Goal: Complete application form

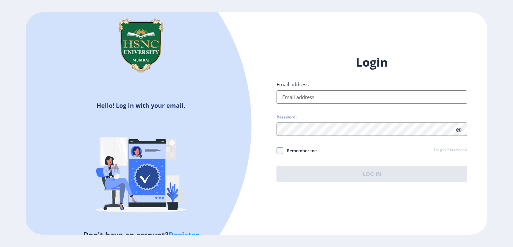
click at [302, 97] on input "Email address:" at bounding box center [372, 96] width 191 height 13
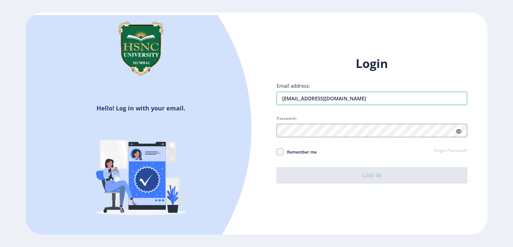
type input "[EMAIL_ADDRESS][DOMAIN_NAME]"
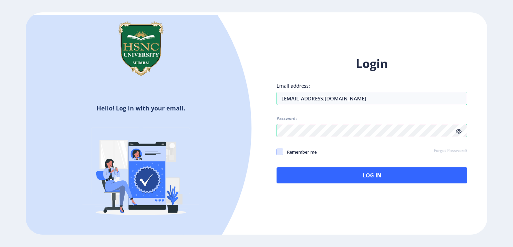
click at [281, 151] on span at bounding box center [280, 151] width 7 height 7
click at [277, 151] on input "Remember me" at bounding box center [277, 151] width 0 height 0
checkbox input "true"
click at [458, 130] on icon at bounding box center [459, 131] width 6 height 5
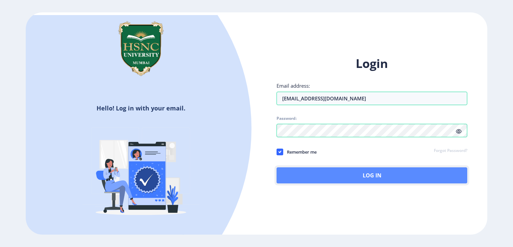
click at [401, 175] on button "Log In" at bounding box center [372, 175] width 191 height 16
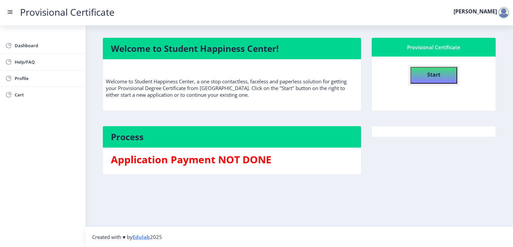
click at [434, 71] on b "Start" at bounding box center [433, 74] width 13 height 7
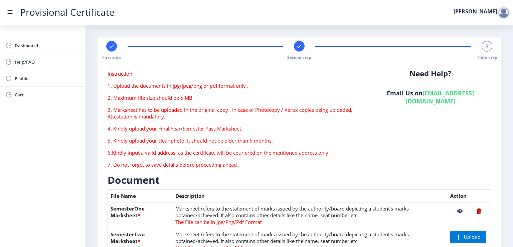
scroll to position [100, 0]
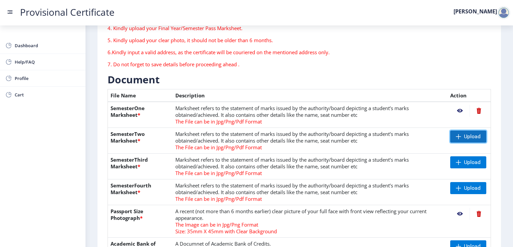
click at [464, 137] on span "Upload" at bounding box center [472, 136] width 17 height 7
click at [464, 161] on span "Upload" at bounding box center [472, 162] width 17 height 7
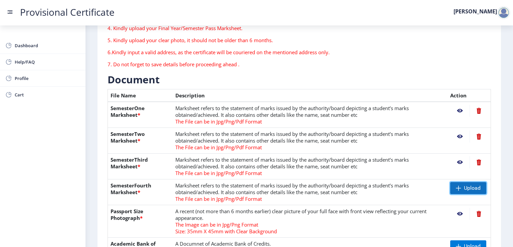
click at [464, 187] on span "Upload" at bounding box center [472, 187] width 17 height 7
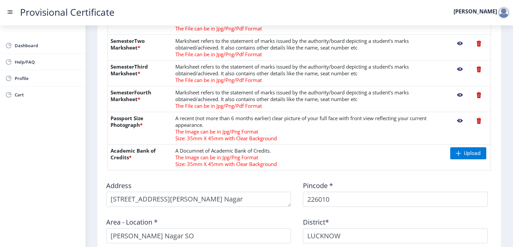
scroll to position [200, 0]
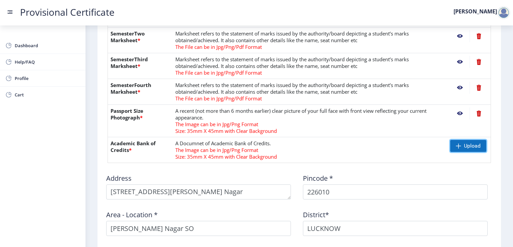
click at [468, 146] on span "Upload" at bounding box center [472, 145] width 17 height 7
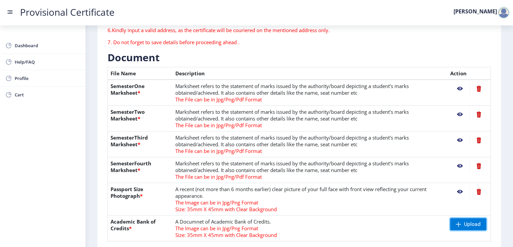
scroll to position [134, 0]
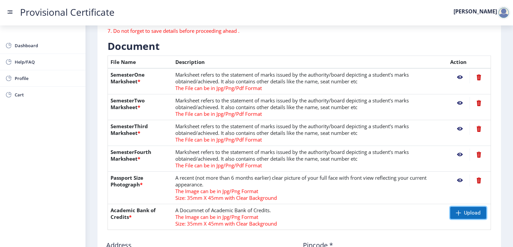
click at [460, 211] on span "Upload" at bounding box center [468, 212] width 36 height 12
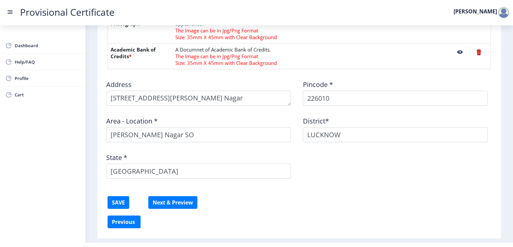
scroll to position [301, 0]
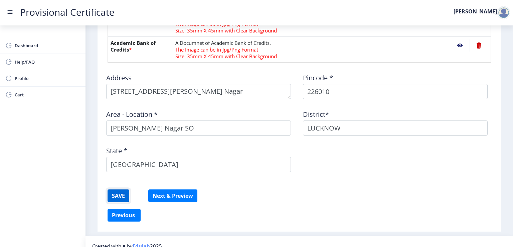
click at [119, 192] on button "SAVE" at bounding box center [119, 195] width 22 height 13
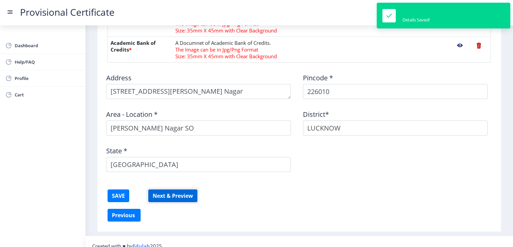
click at [173, 193] on button "Next & Preview" at bounding box center [172, 195] width 49 height 13
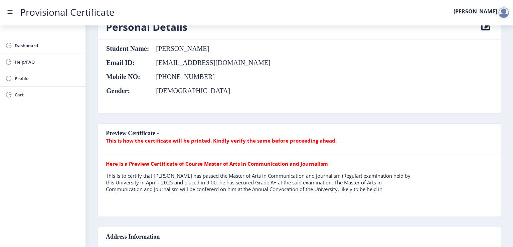
scroll to position [67, 0]
click at [171, 143] on b "This is how the certificate will be printed. Kindly verify the same before proc…" at bounding box center [221, 141] width 231 height 7
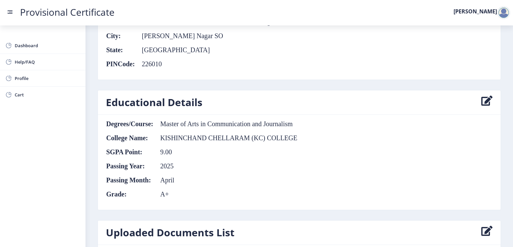
scroll to position [334, 0]
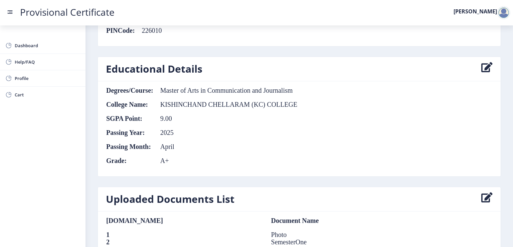
click at [484, 65] on icon at bounding box center [486, 68] width 11 height 13
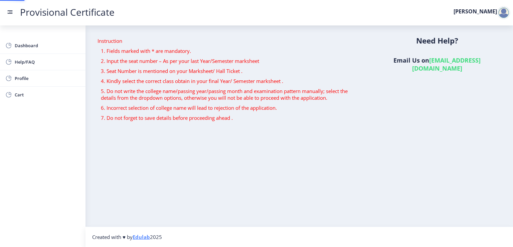
select select "A+"
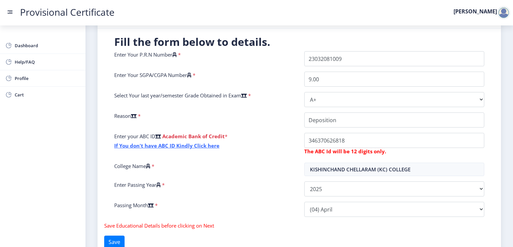
scroll to position [156, 0]
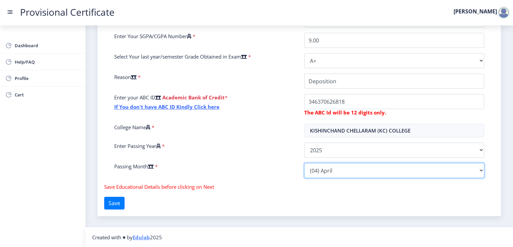
click at [478, 169] on select "Please select PassingMonth (01) January (02) February (03) March (04) April (05…" at bounding box center [394, 170] width 180 height 15
select select "June"
click at [304, 163] on select "Please select PassingMonth (01) January (02) February (03) March (04) April (05…" at bounding box center [394, 170] width 180 height 15
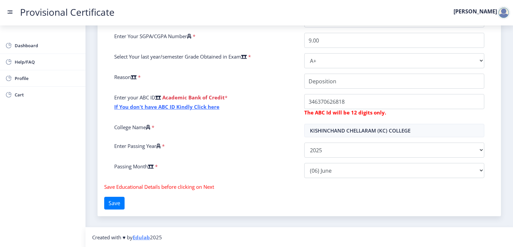
click at [320, 186] on div "Fill the form below to details. Enter Your P.R.N Number * Enter Your SGPA/CGPA …" at bounding box center [300, 103] width 404 height 226
click at [125, 204] on button "Save" at bounding box center [114, 202] width 20 height 13
click at [116, 200] on button "Save" at bounding box center [114, 202] width 20 height 13
click at [48, 44] on span "Dashboard" at bounding box center [47, 45] width 65 height 8
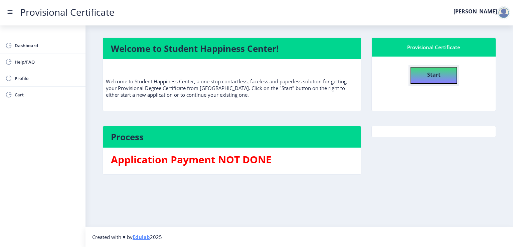
click at [444, 74] on button "Start" at bounding box center [434, 75] width 47 height 17
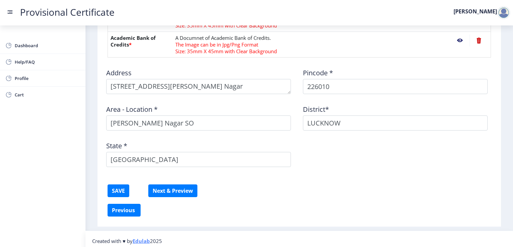
scroll to position [309, 0]
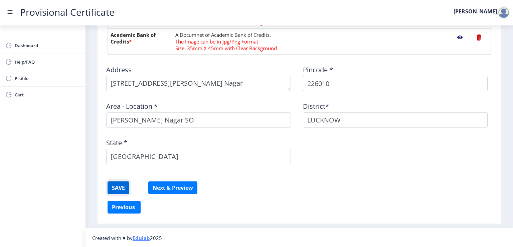
click at [122, 186] on button "SAVE" at bounding box center [119, 187] width 22 height 13
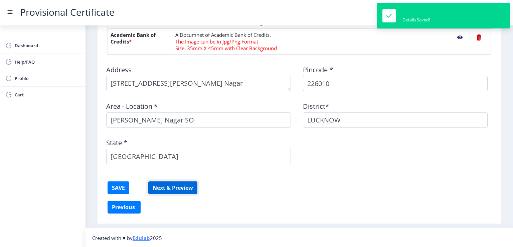
click at [178, 186] on button "Next & Preview" at bounding box center [172, 187] width 49 height 13
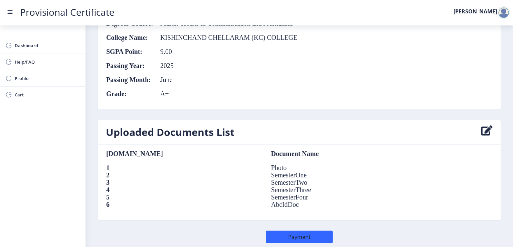
scroll to position [427, 0]
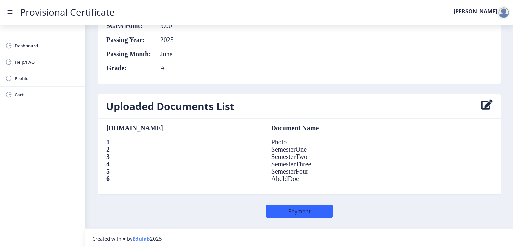
click at [485, 103] on icon at bounding box center [486, 106] width 11 height 13
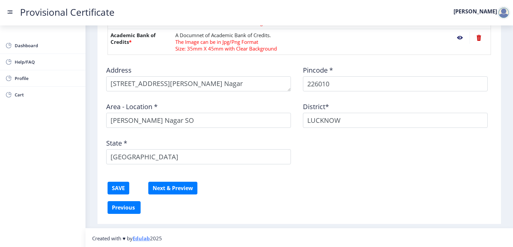
scroll to position [309, 0]
click at [122, 185] on button "SAVE" at bounding box center [119, 187] width 22 height 13
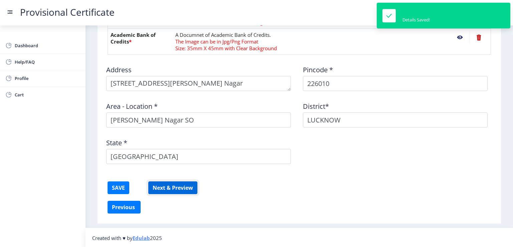
click at [175, 185] on button "Next & Preview" at bounding box center [172, 187] width 49 height 13
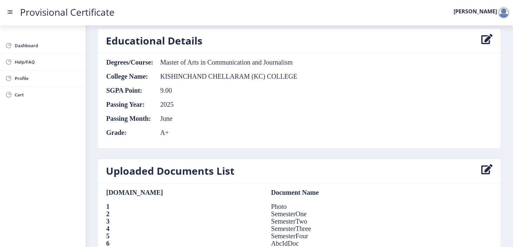
scroll to position [427, 0]
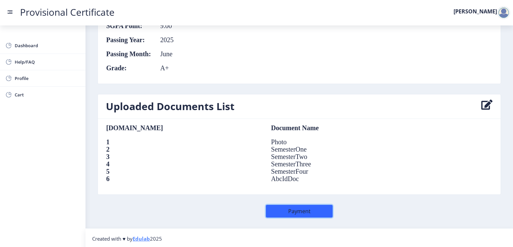
click at [295, 206] on button "Payment" at bounding box center [299, 210] width 67 height 13
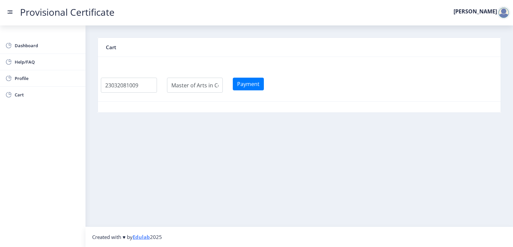
click at [483, 11] on label "[PERSON_NAME]" at bounding box center [475, 11] width 43 height 5
click at [501, 11] on div at bounding box center [503, 12] width 13 height 13
click at [487, 47] on span "Log out" at bounding box center [486, 49] width 43 height 8
